Goal: Navigation & Orientation: Find specific page/section

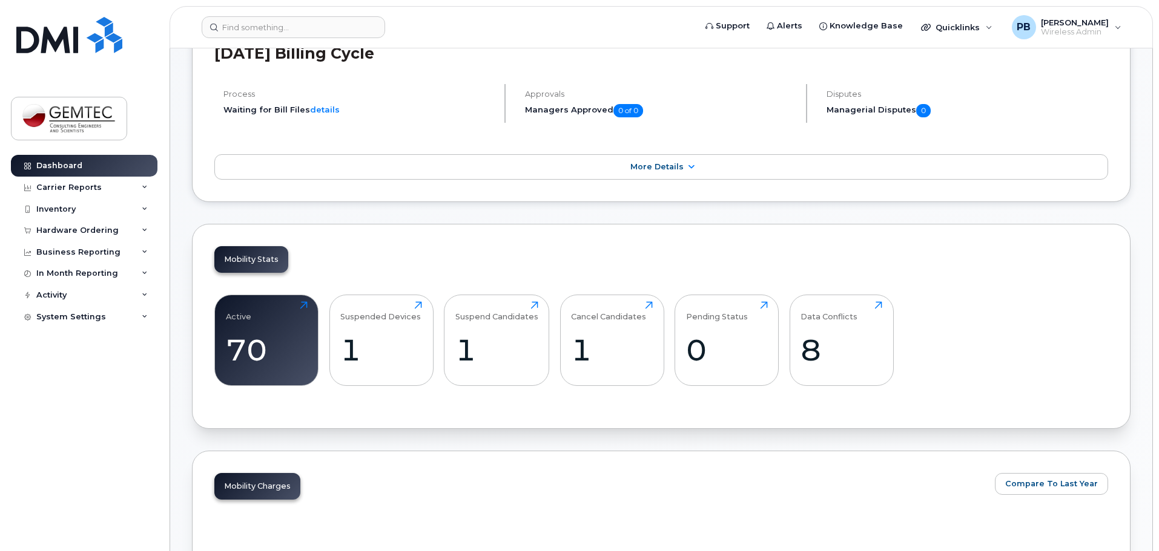
scroll to position [424, 0]
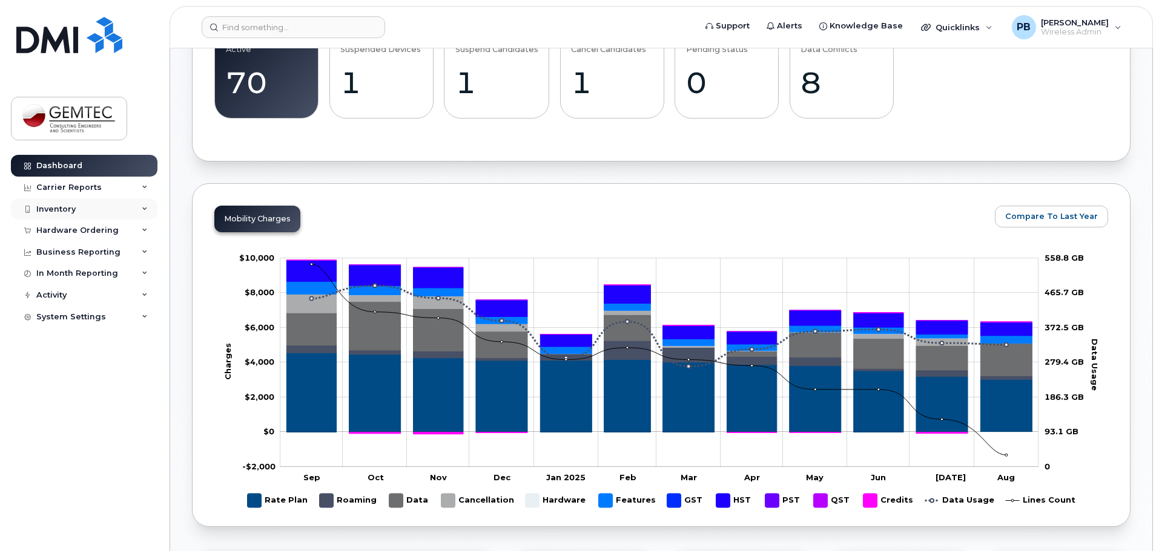
click at [74, 208] on div "Inventory" at bounding box center [55, 210] width 39 height 10
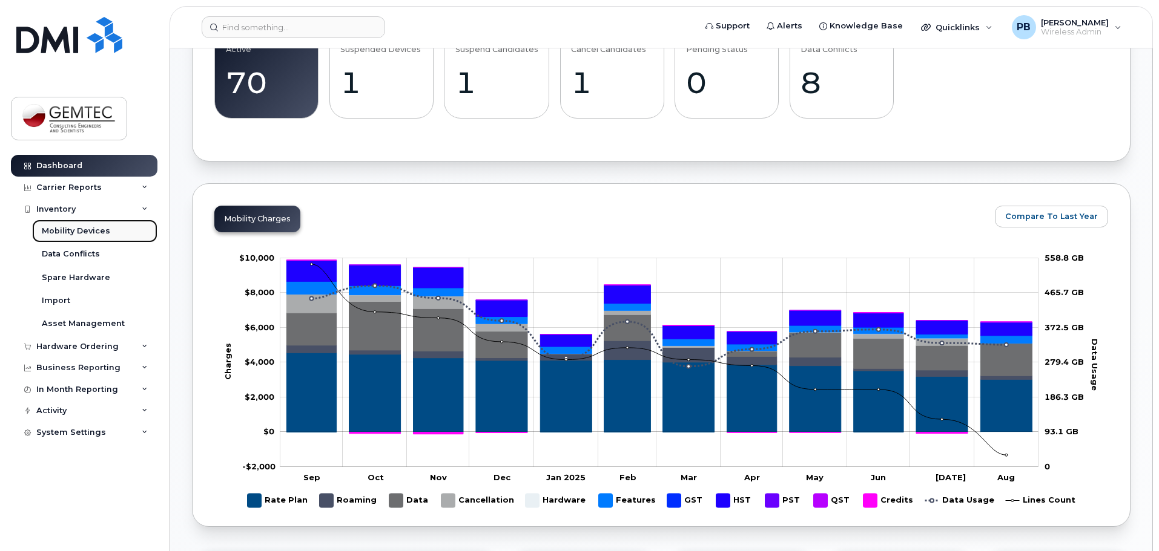
click at [74, 223] on link "Mobility Devices" at bounding box center [94, 231] width 125 height 23
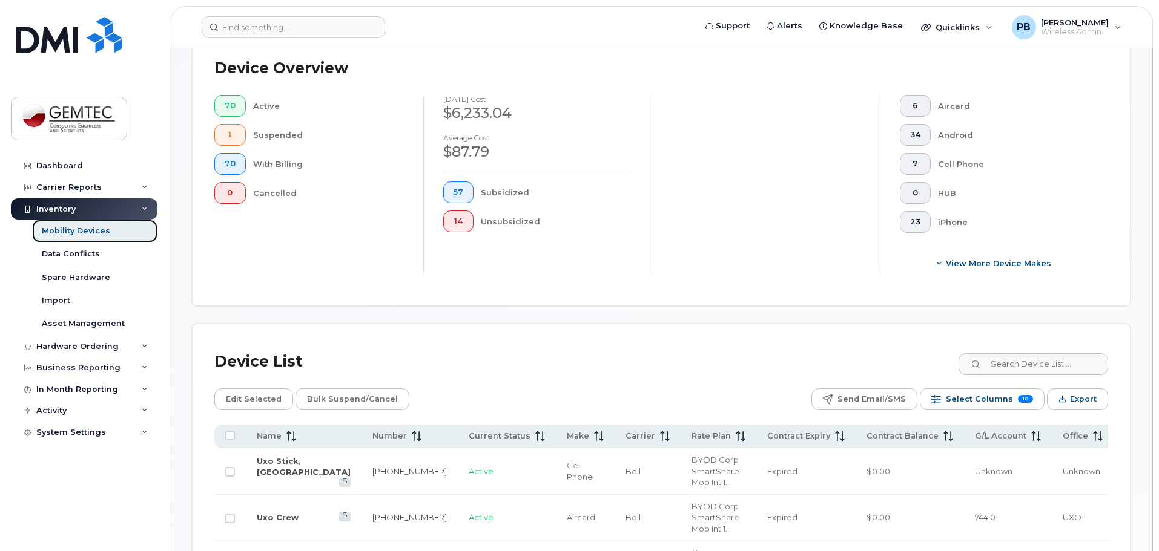
scroll to position [605, 0]
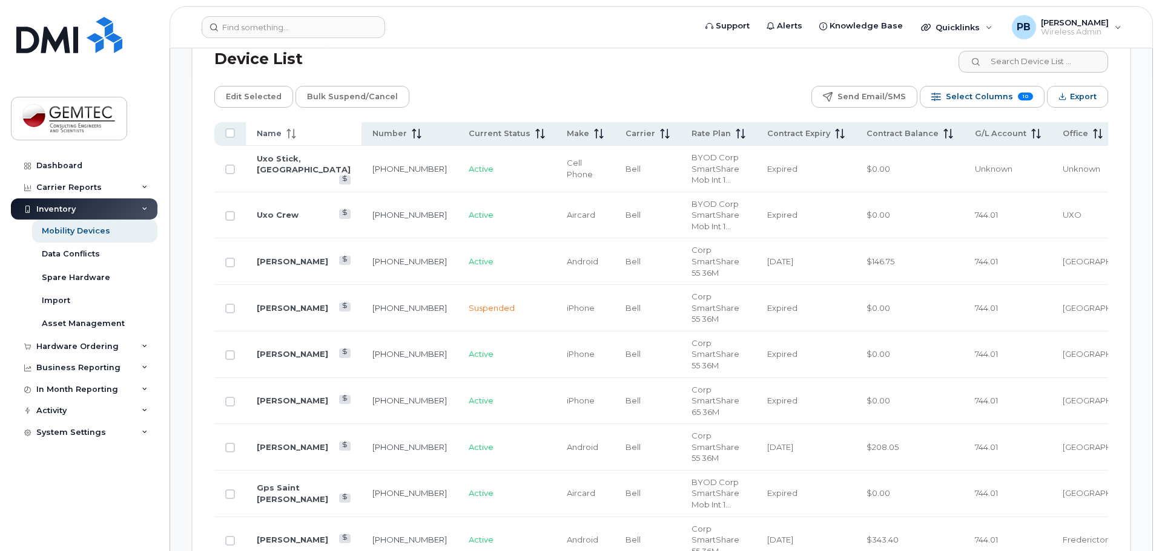
click at [286, 129] on icon at bounding box center [291, 134] width 10 height 10
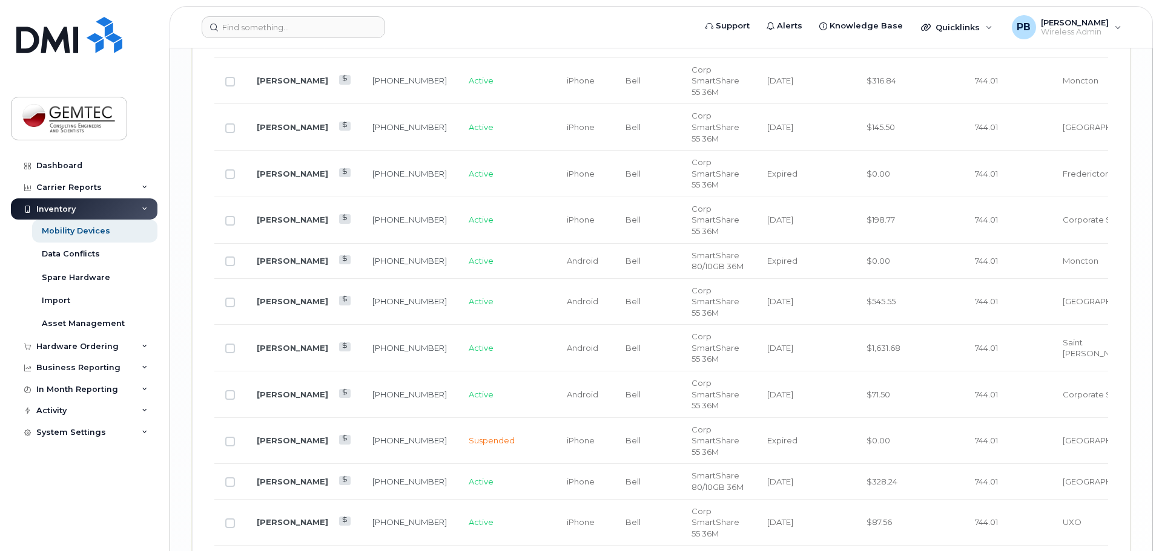
scroll to position [2240, 0]
click at [64, 158] on link "Dashboard" at bounding box center [84, 166] width 146 height 22
